Goal: Task Accomplishment & Management: Manage account settings

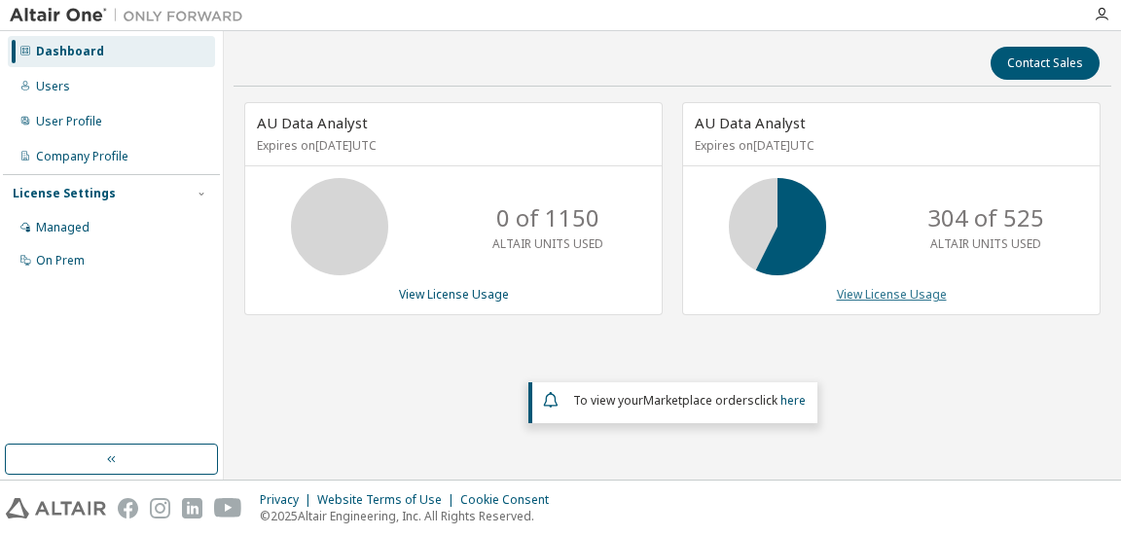
click at [914, 294] on link "View License Usage" at bounding box center [892, 294] width 110 height 17
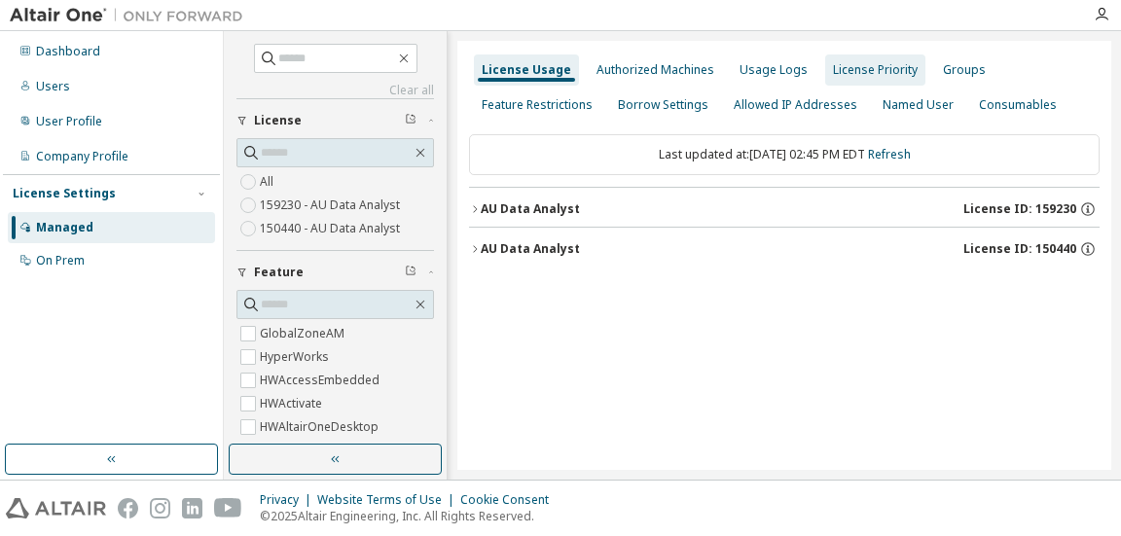
click at [876, 67] on div "License Priority" at bounding box center [875, 70] width 85 height 16
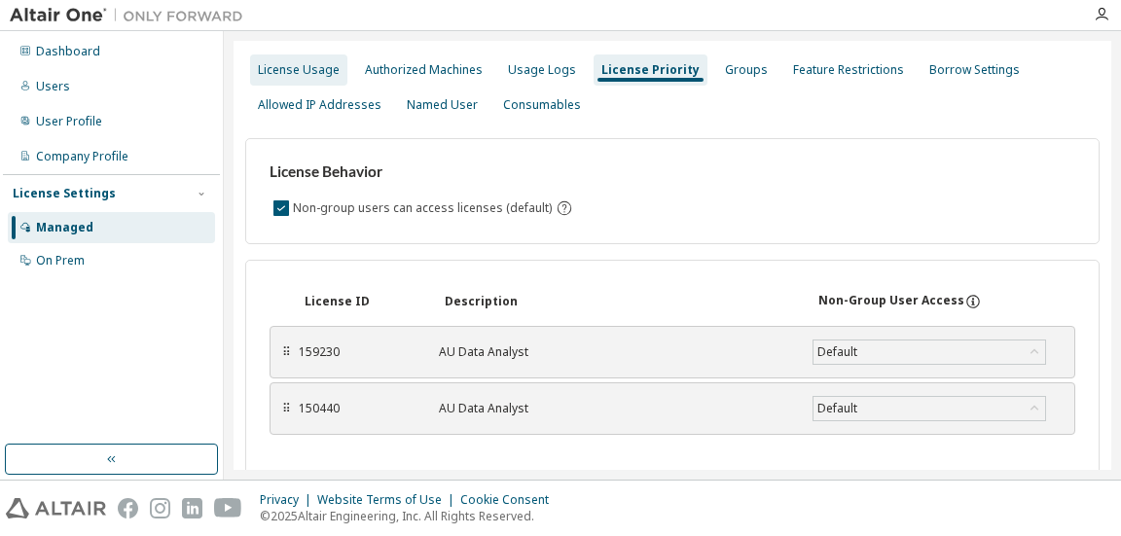
click at [276, 63] on div "License Usage" at bounding box center [299, 70] width 82 height 16
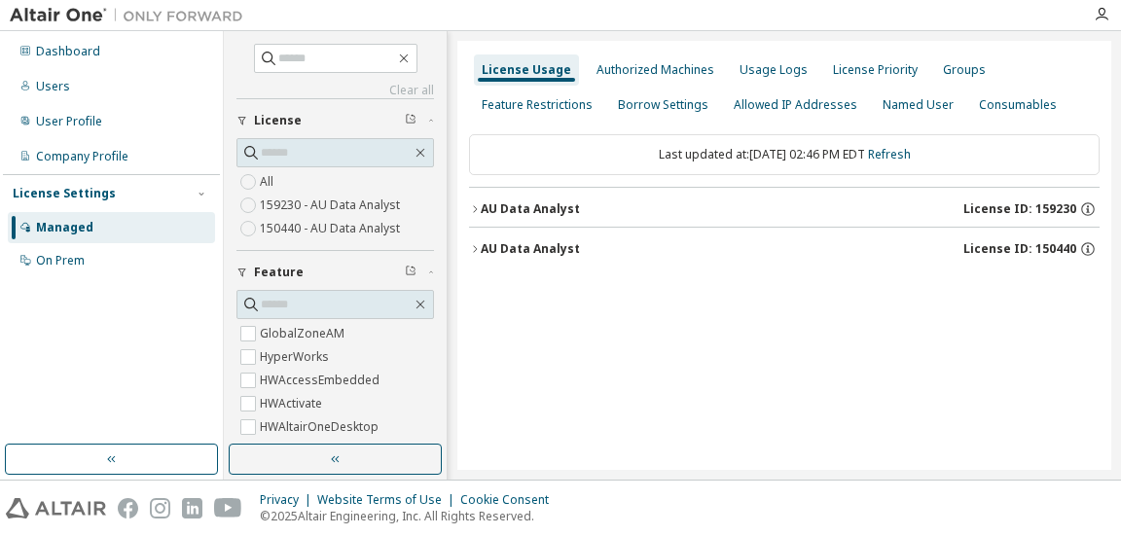
click at [490, 205] on div "AU Data Analyst" at bounding box center [530, 209] width 99 height 16
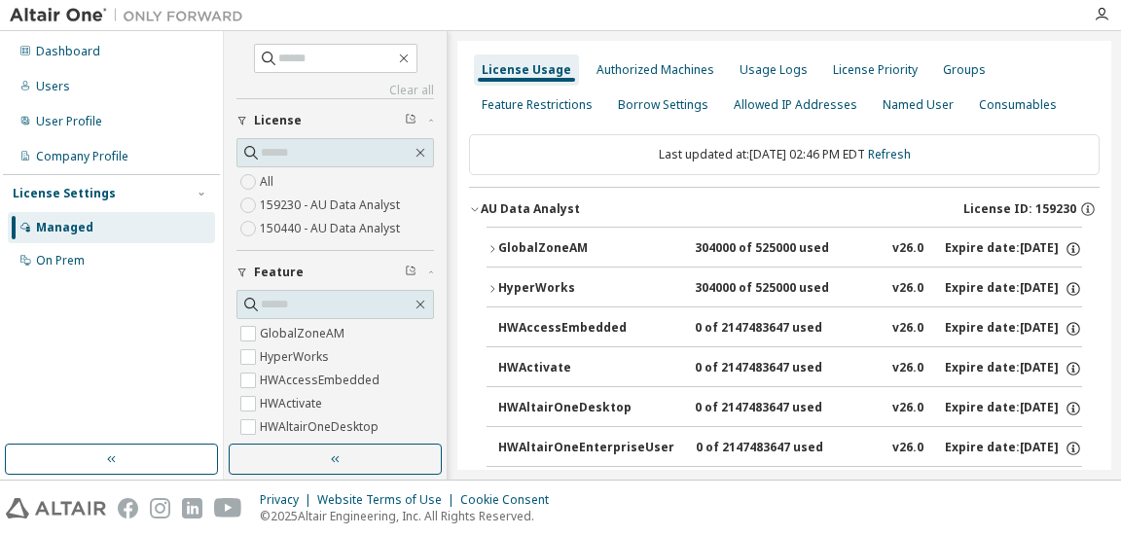
click at [561, 244] on div "GlobalZoneAM" at bounding box center [585, 249] width 175 height 18
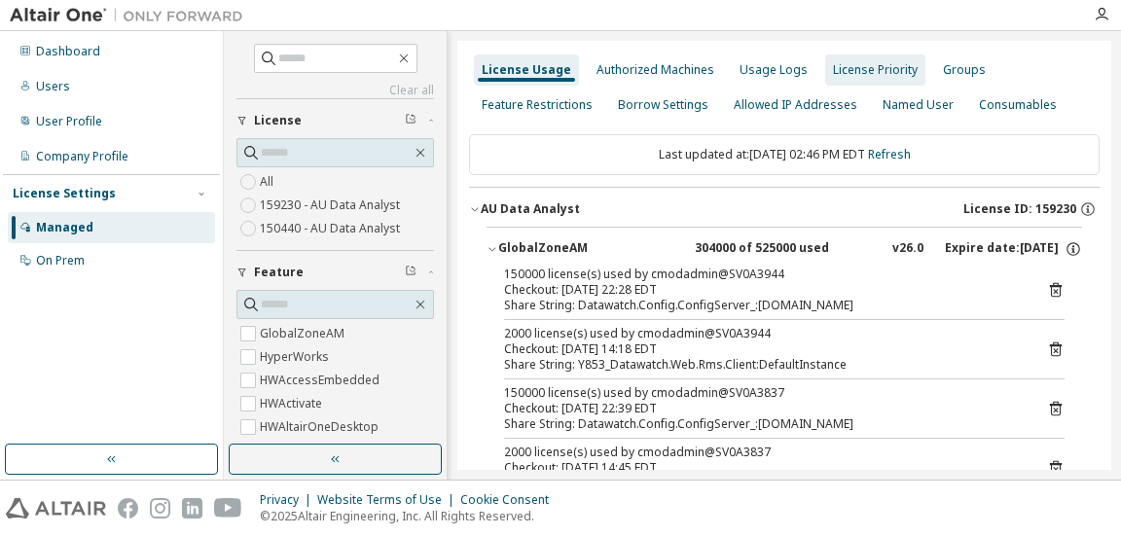
click at [851, 69] on div "License Priority" at bounding box center [875, 70] width 85 height 16
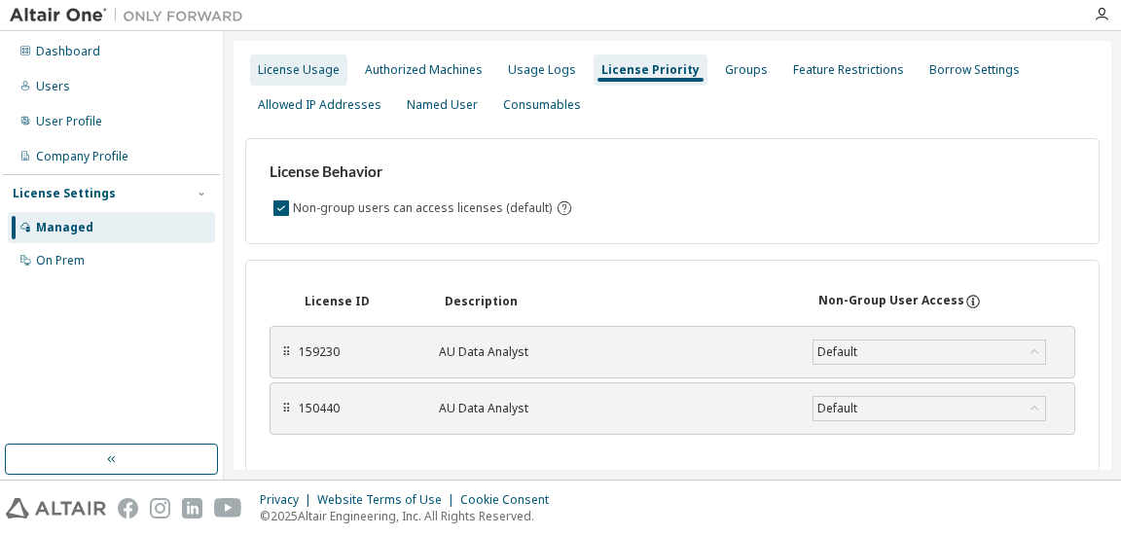
click at [311, 64] on div "License Usage" at bounding box center [299, 70] width 82 height 16
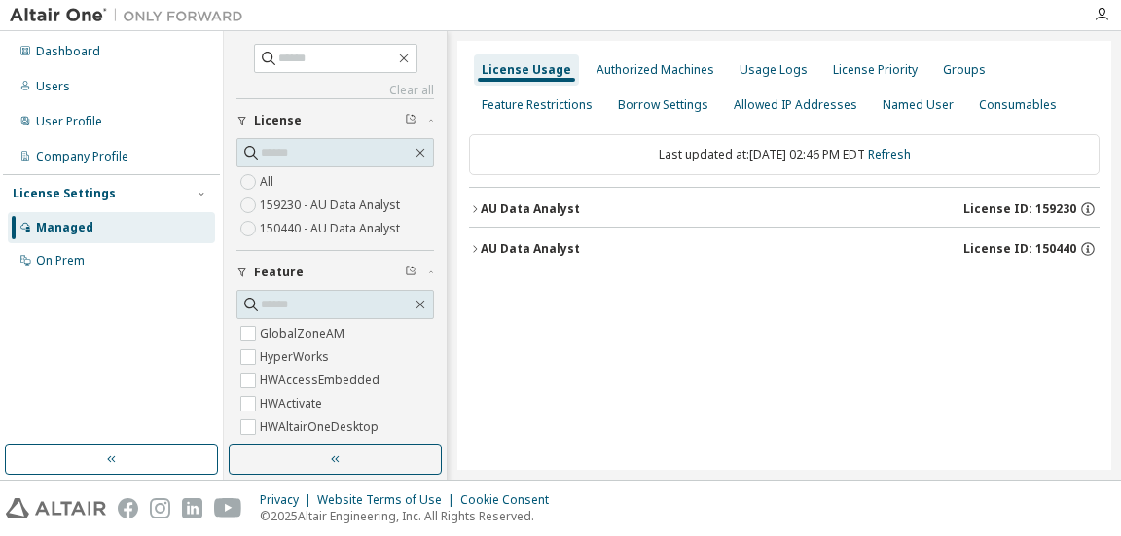
click at [543, 243] on div "AU Data Analyst" at bounding box center [530, 249] width 99 height 16
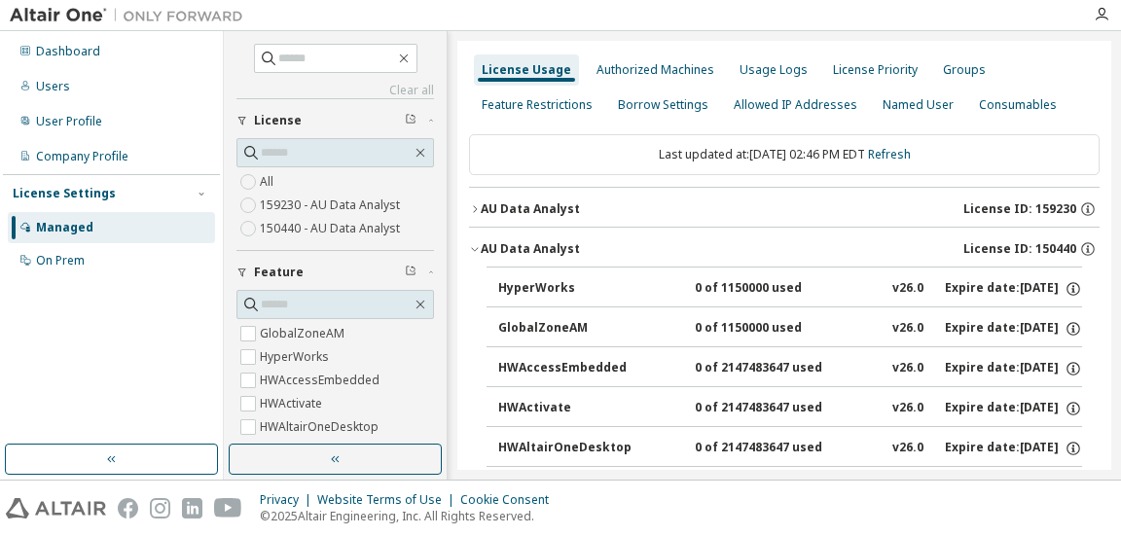
click at [538, 203] on div "AU Data Analyst" at bounding box center [530, 209] width 99 height 16
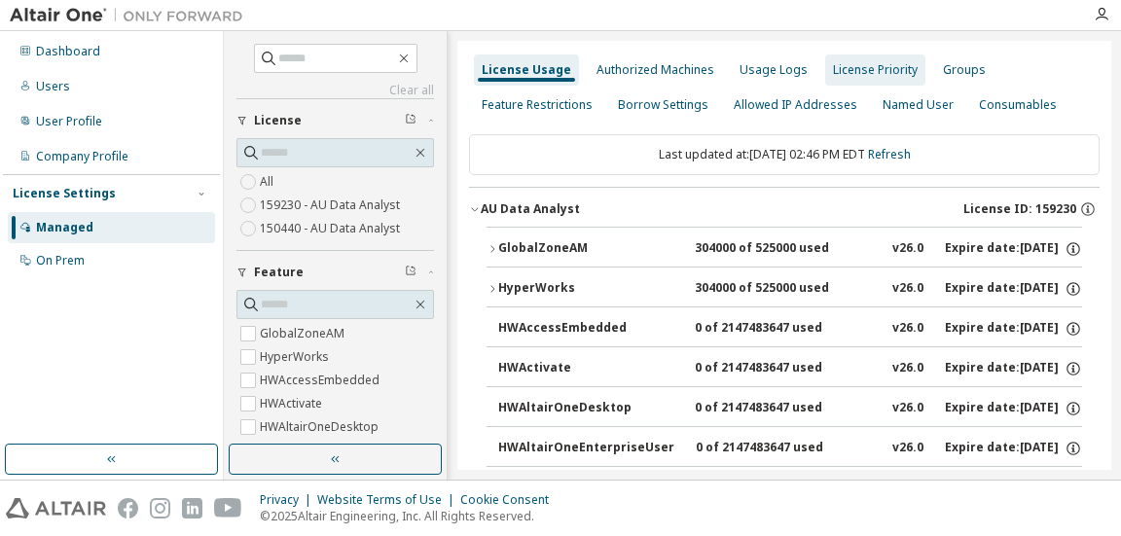
click at [839, 67] on div "License Priority" at bounding box center [875, 70] width 85 height 16
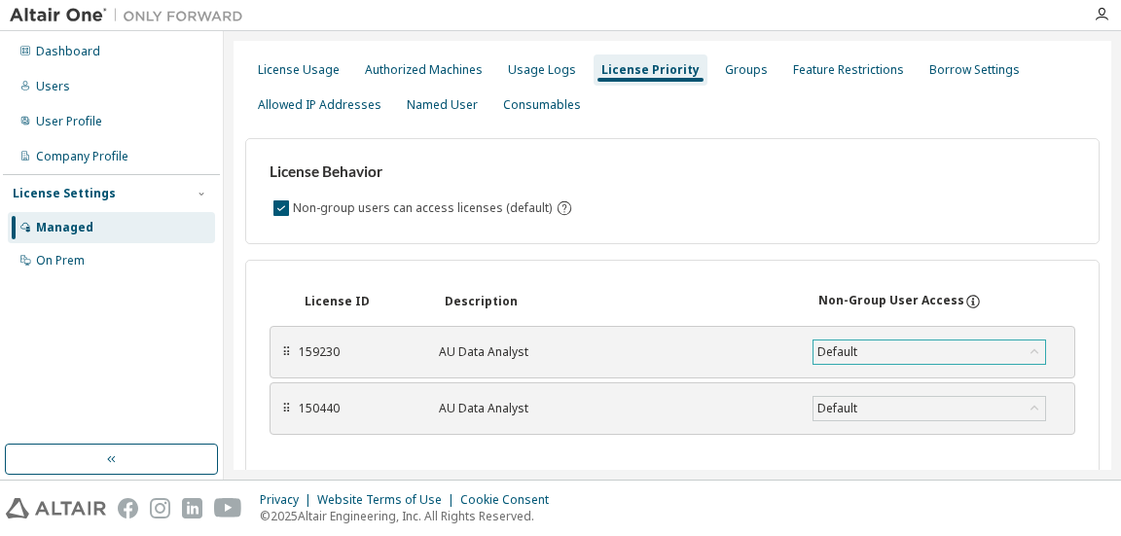
click at [1038, 343] on icon at bounding box center [1033, 351] width 19 height 19
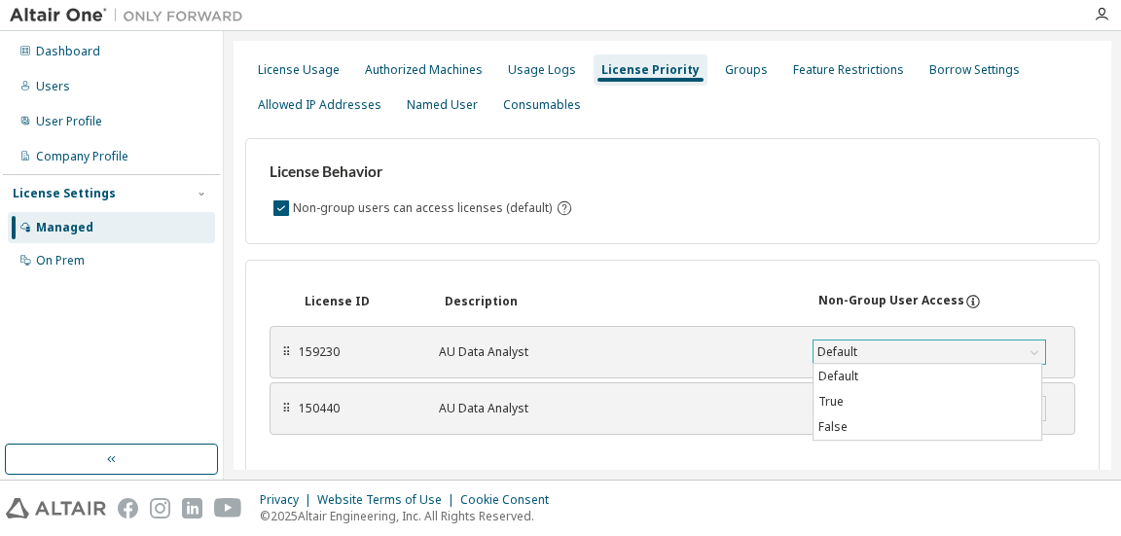
click at [1018, 189] on div "License Behavior Non-group users can access licenses (default)" at bounding box center [672, 191] width 854 height 106
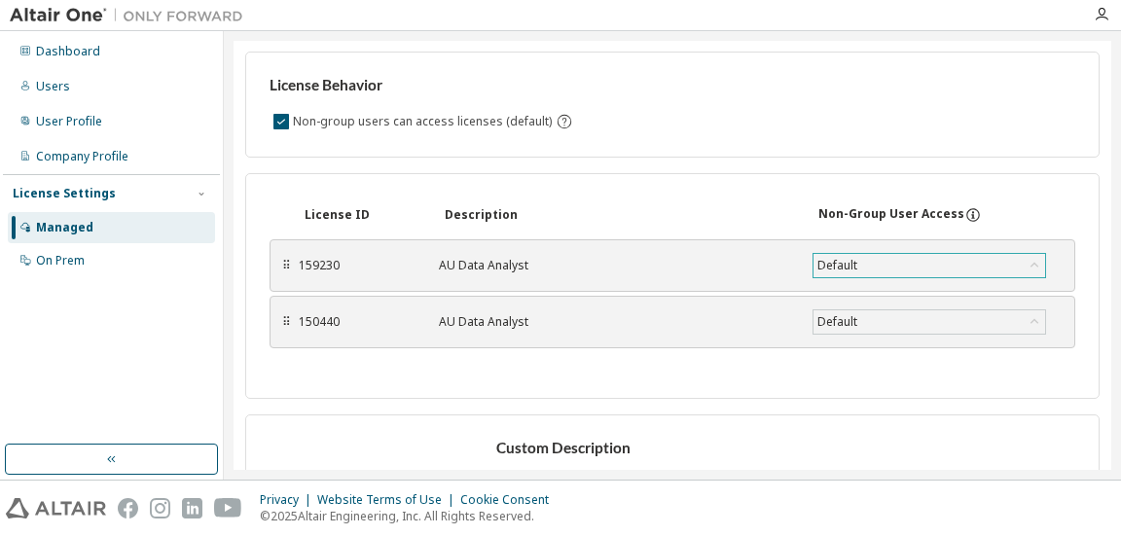
scroll to position [85, 0]
click at [701, 172] on div "License Behavior Non-group users can access licenses (default) License ID Descr…" at bounding box center [672, 342] width 854 height 609
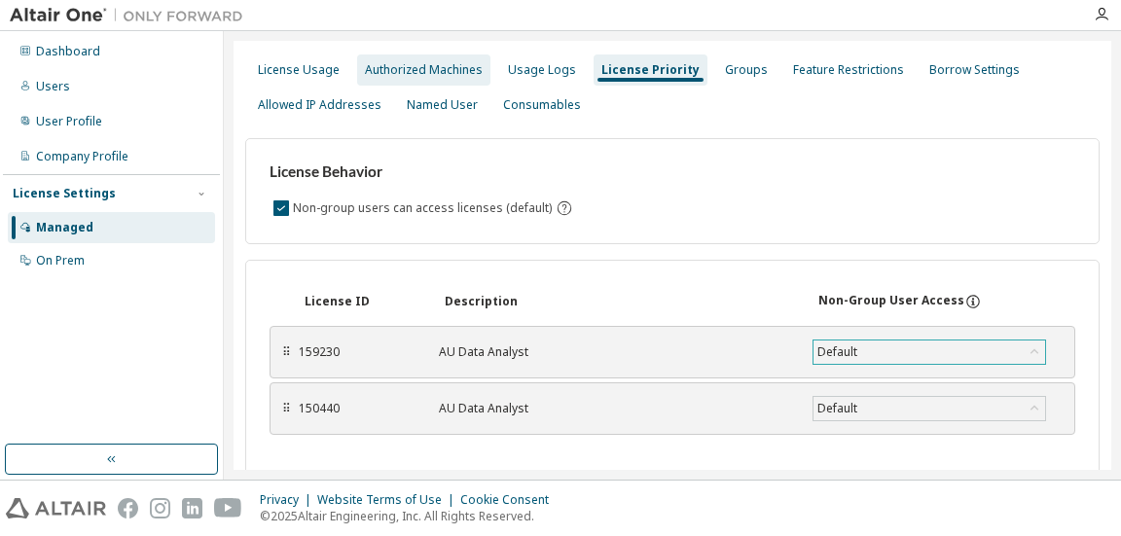
click at [428, 72] on div "Authorized Machines" at bounding box center [424, 70] width 118 height 16
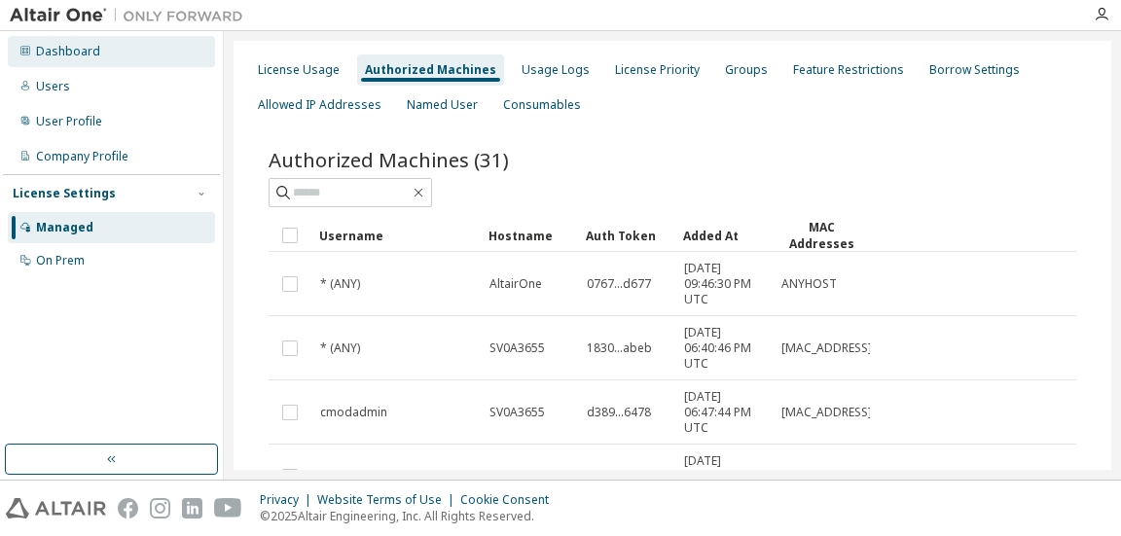
click at [70, 47] on div "Dashboard" at bounding box center [68, 52] width 64 height 16
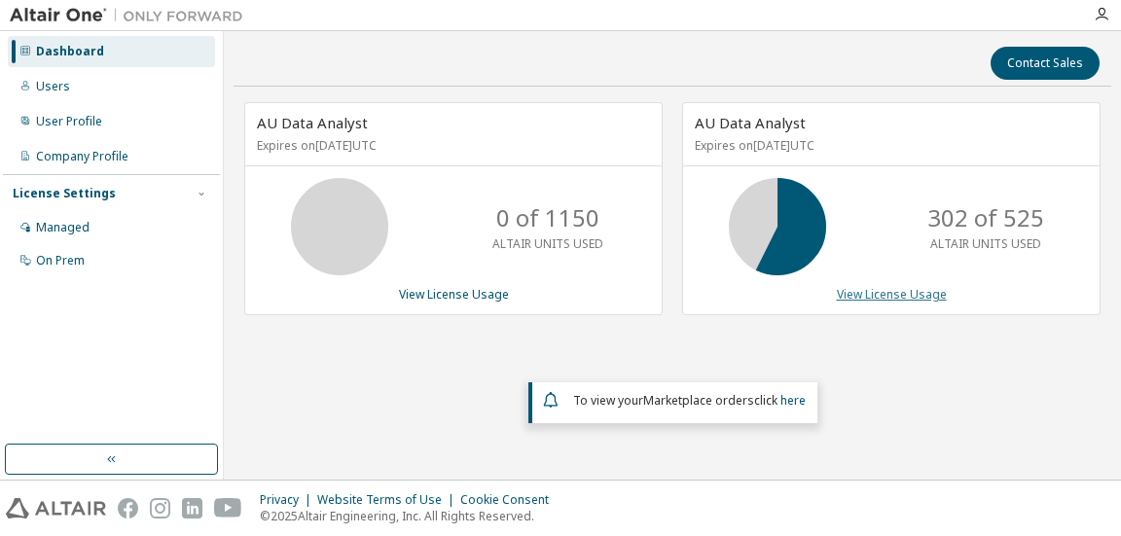
click at [860, 294] on link "View License Usage" at bounding box center [892, 294] width 110 height 17
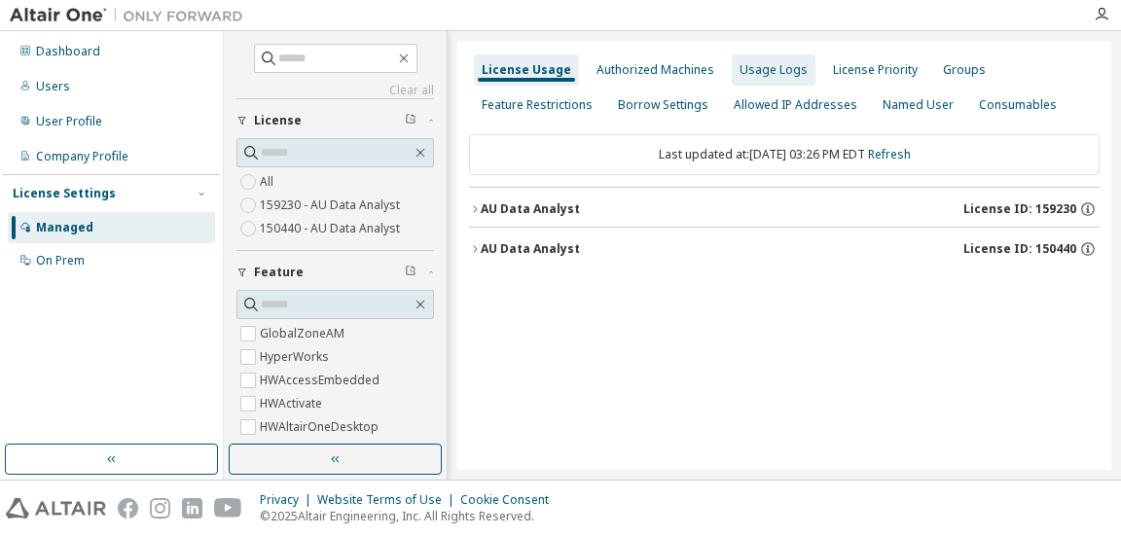
click at [777, 73] on div "Usage Logs" at bounding box center [773, 70] width 68 height 16
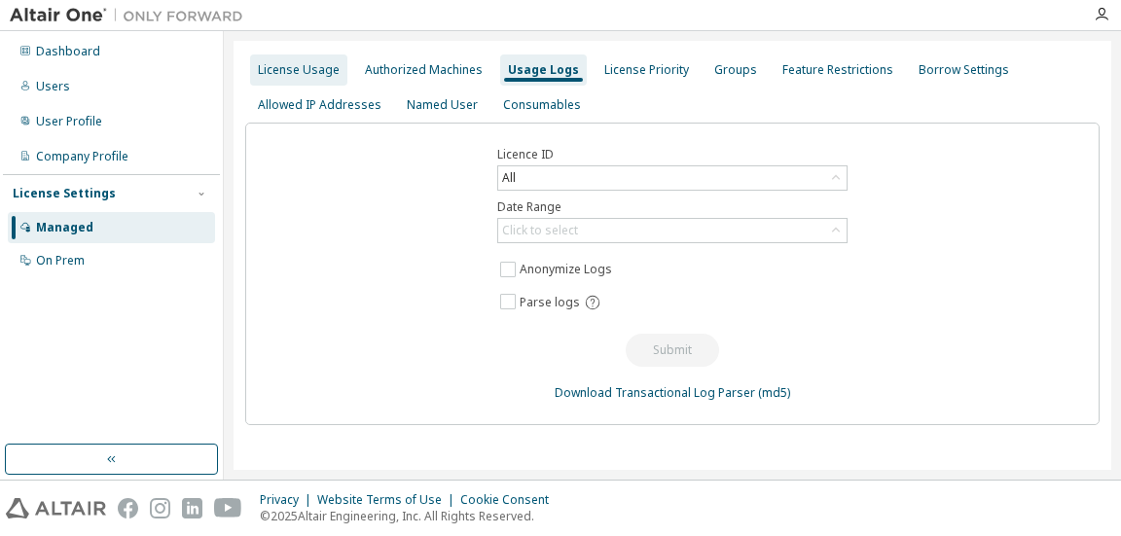
click at [292, 72] on div "License Usage" at bounding box center [299, 70] width 82 height 16
